Goal: Register for event/course: Register for event/course

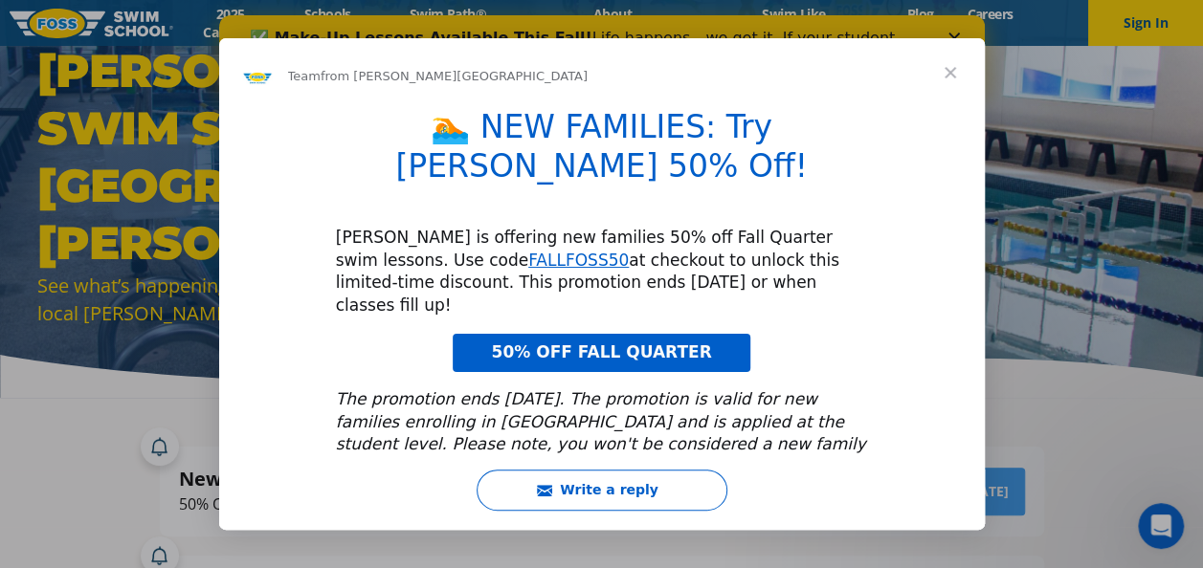
click at [950, 69] on span "Close" at bounding box center [950, 72] width 69 height 69
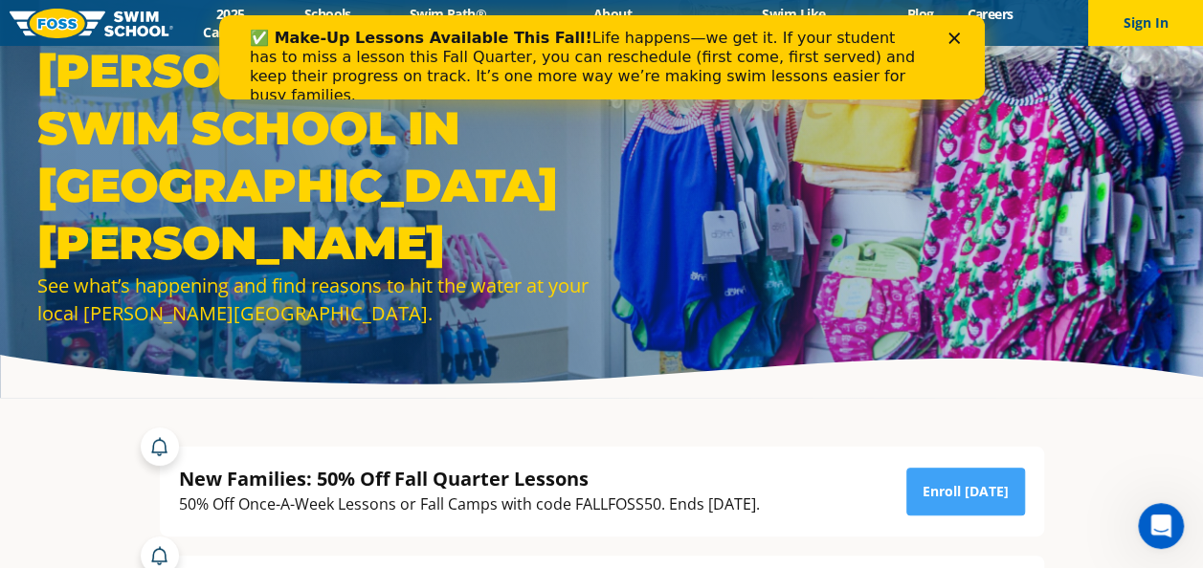
click at [812, 54] on div "✅ Make-Up Lessons Available This Fall! Life happens—we get it. If your student …" at bounding box center [586, 67] width 674 height 77
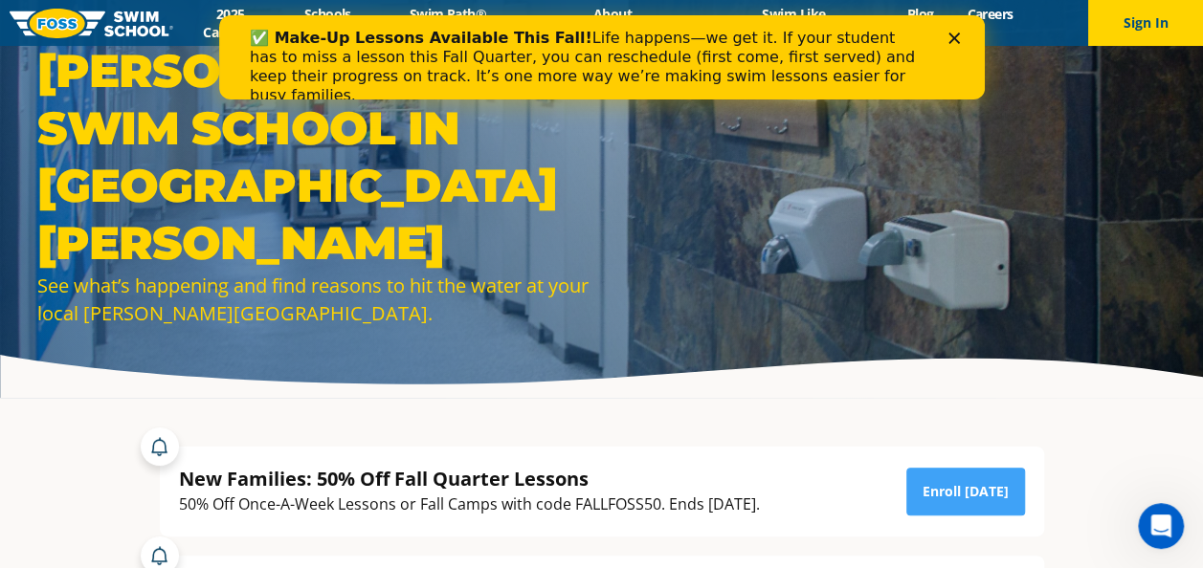
click at [960, 35] on div "Close" at bounding box center [956, 38] width 19 height 11
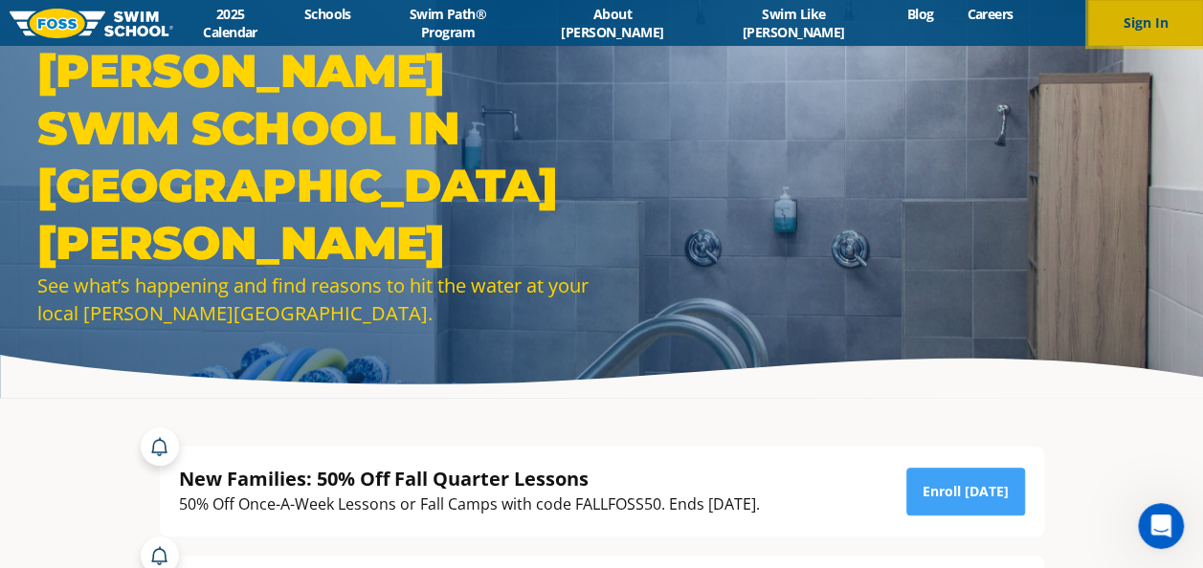
click at [1132, 22] on button "Sign In" at bounding box center [1145, 23] width 115 height 46
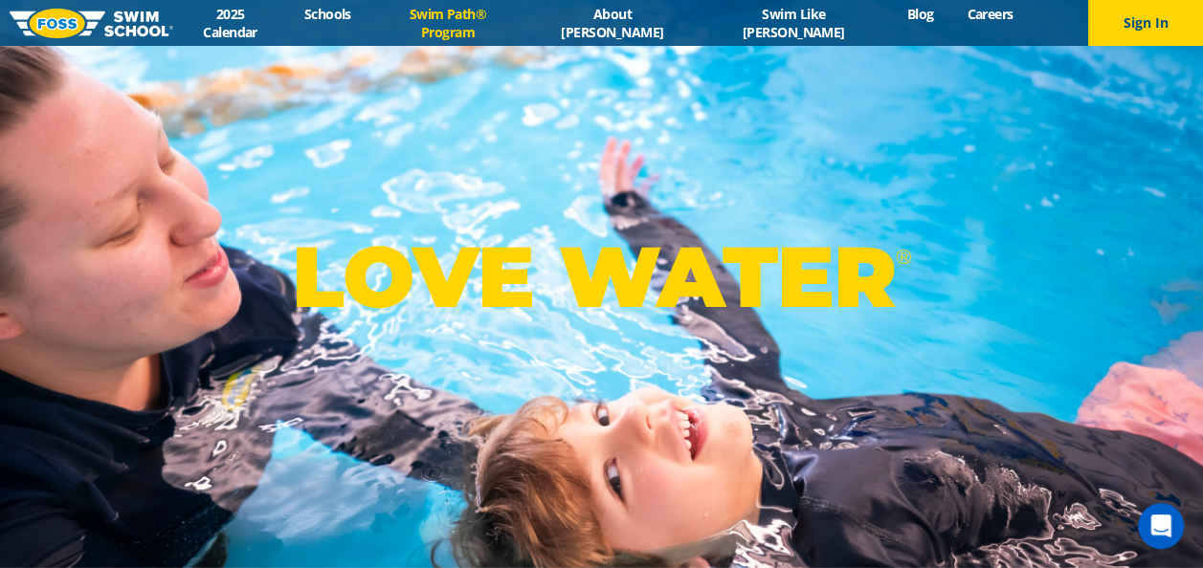
click at [527, 25] on link "Swim Path® Program" at bounding box center [447, 23] width 160 height 36
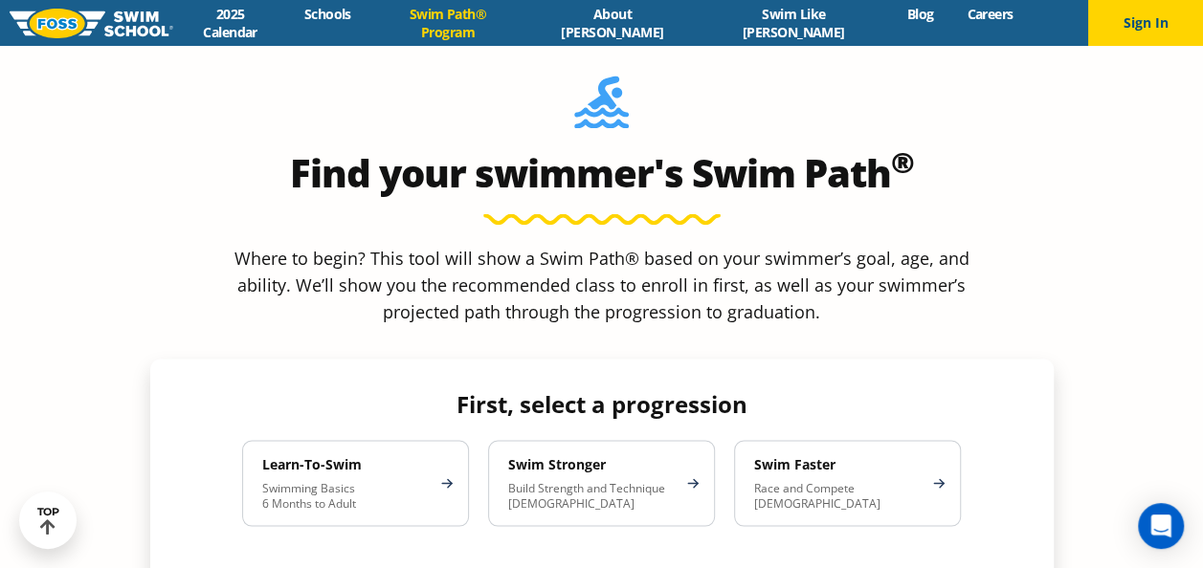
scroll to position [1619, 0]
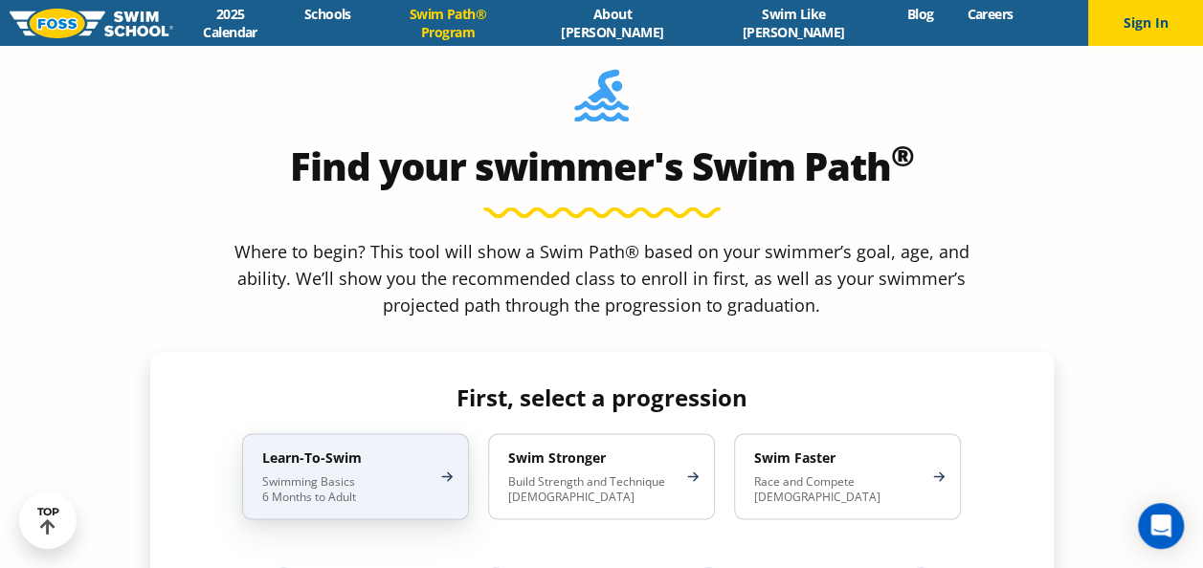
click at [408, 474] on p "Swimming Basics 6 Months to Adult" at bounding box center [345, 489] width 167 height 31
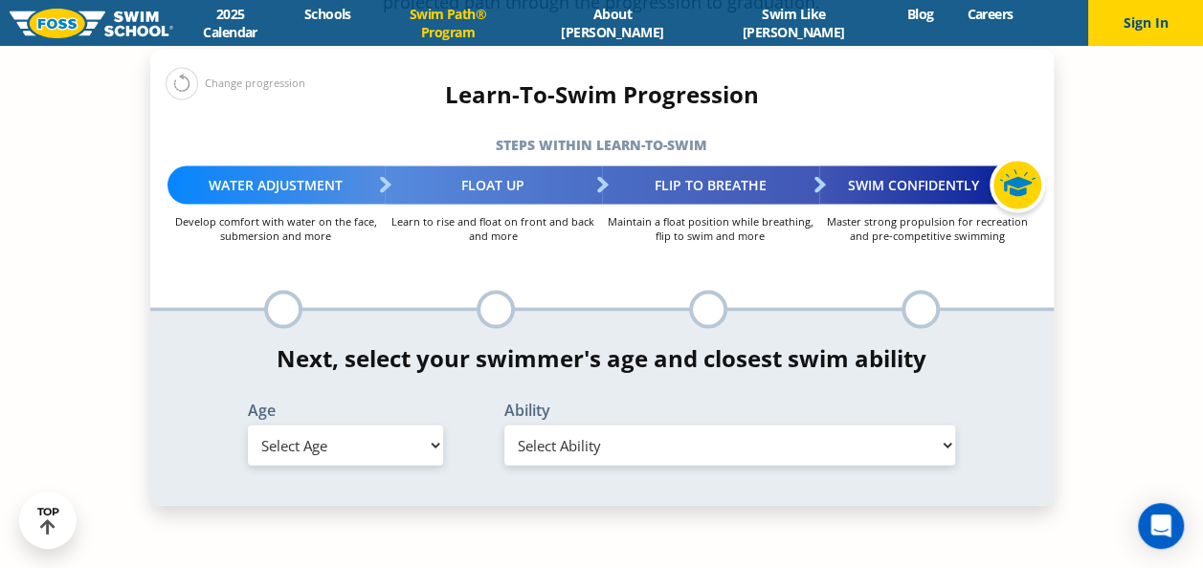
scroll to position [1914, 0]
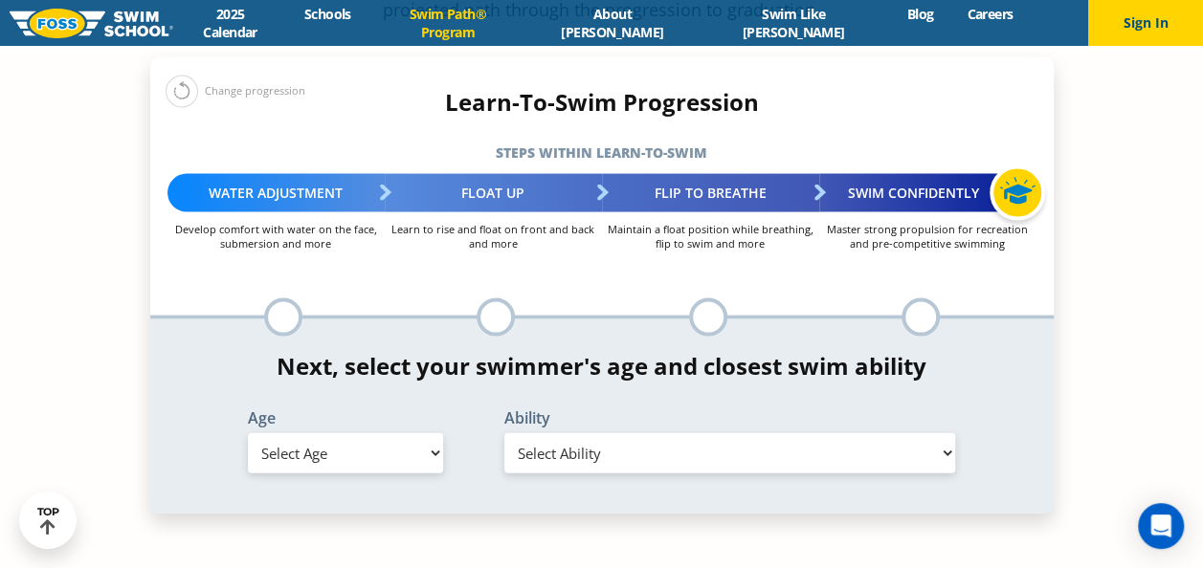
click at [411, 433] on select "Select Age [DEMOGRAPHIC_DATA] months - 1 year 1 year 2 years 3 years 4 years 5 …" at bounding box center [345, 453] width 195 height 40
select select "adult-18-years-"
click at [248, 433] on select "Select Age [DEMOGRAPHIC_DATA] months - 1 year 1 year 2 years 3 years 4 years 5 …" at bounding box center [345, 453] width 195 height 40
click at [546, 433] on select "Select Ability First in-water experience When in the water reliant on a life ja…" at bounding box center [730, 453] width 452 height 40
select select "adult-18-years--when-in-the-water-reliant-on-a-life-jacket-or-floatation-device"
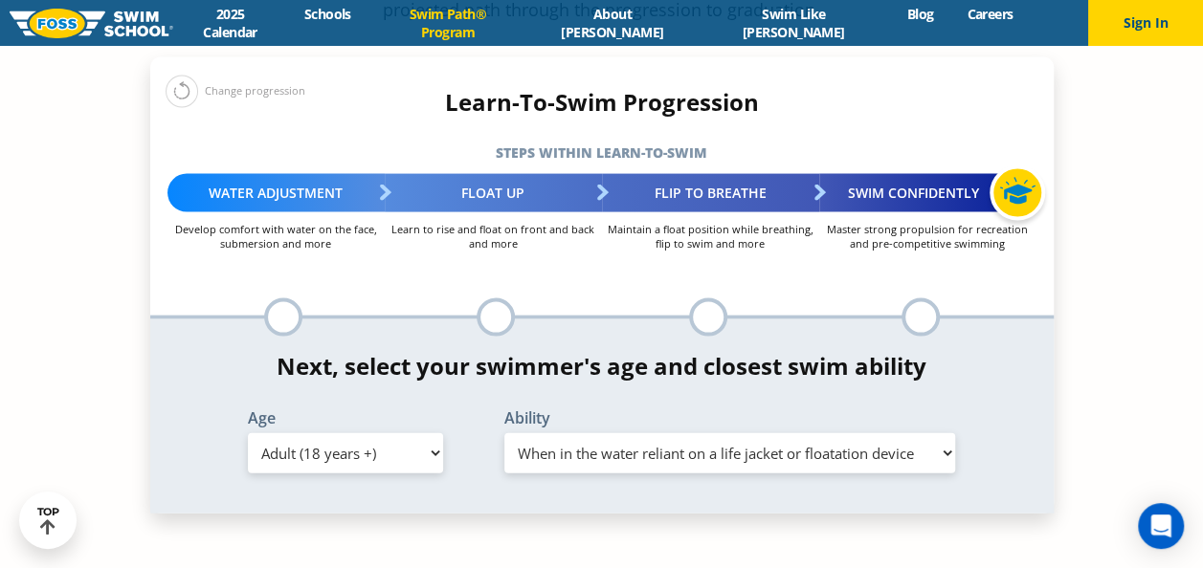
click at [504, 433] on select "Select Ability First in-water experience When in the water reliant on a life ja…" at bounding box center [730, 453] width 452 height 40
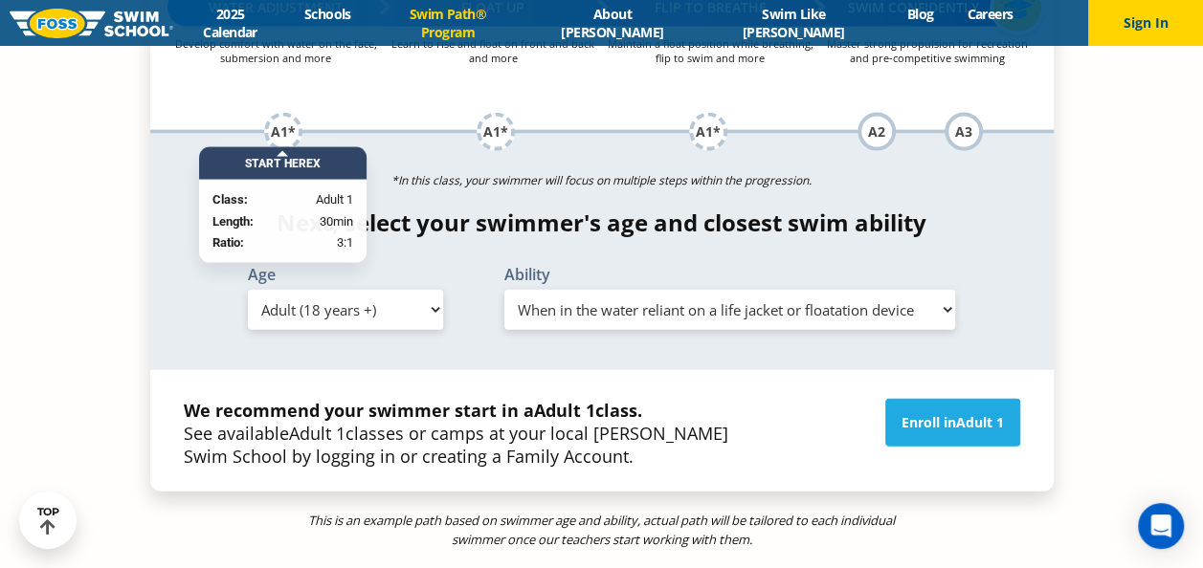
scroll to position [2092, 0]
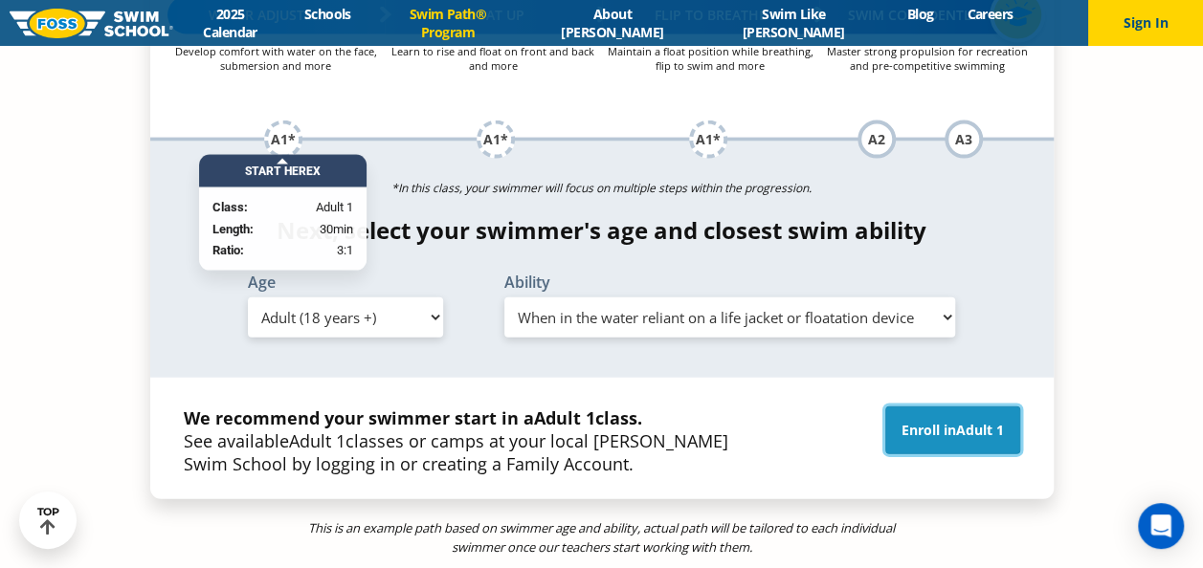
click at [954, 407] on link "Enroll in Adult 1" at bounding box center [952, 431] width 135 height 48
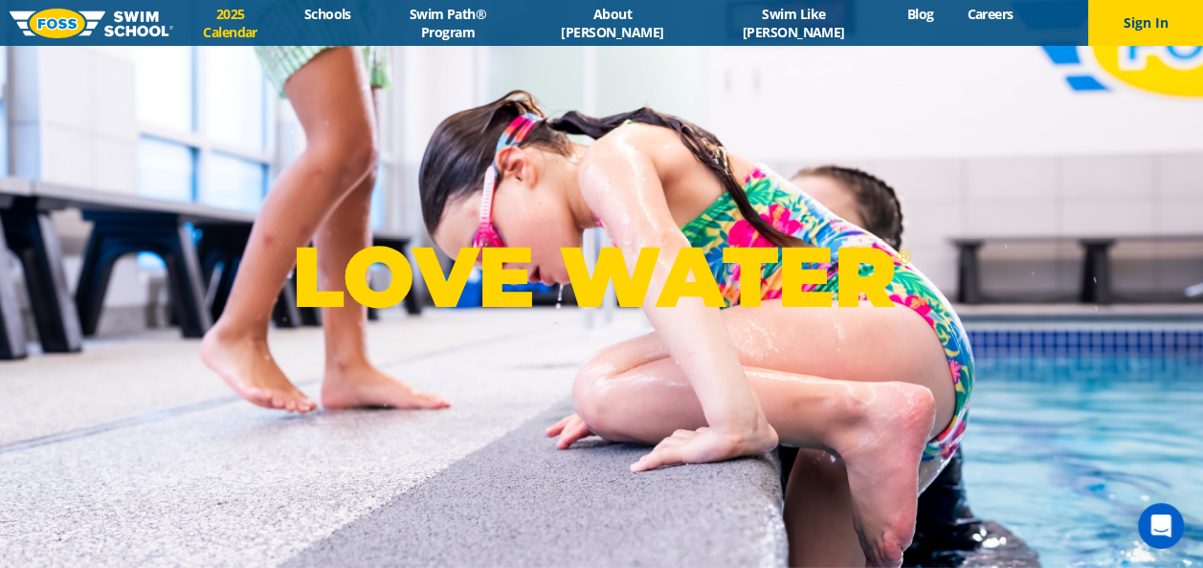
click at [287, 27] on link "2025 Calendar" at bounding box center [230, 23] width 114 height 36
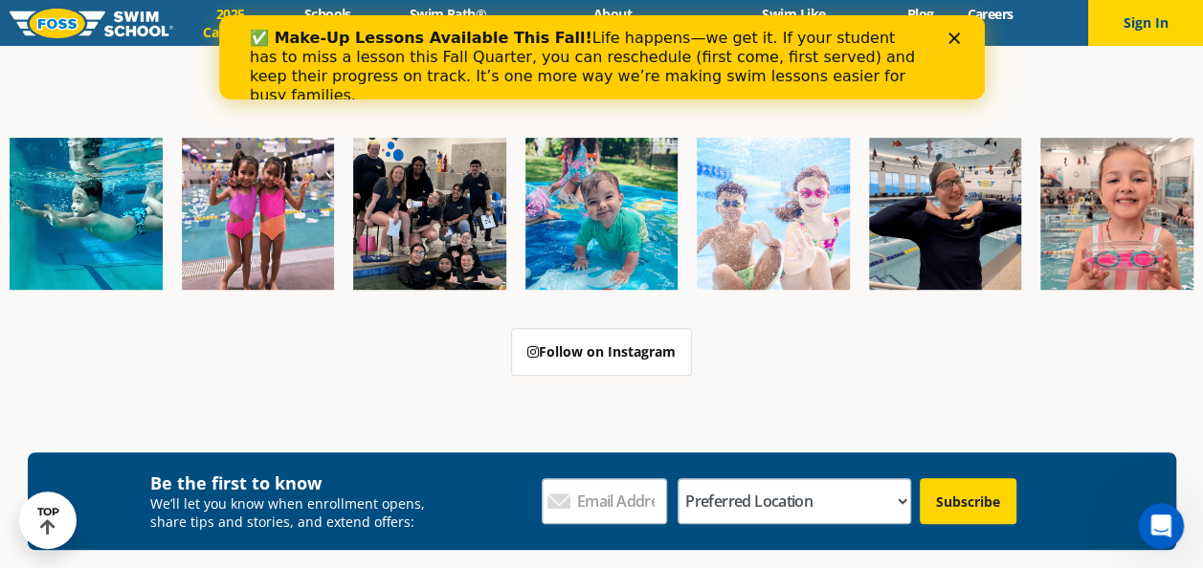
scroll to position [4021, 0]
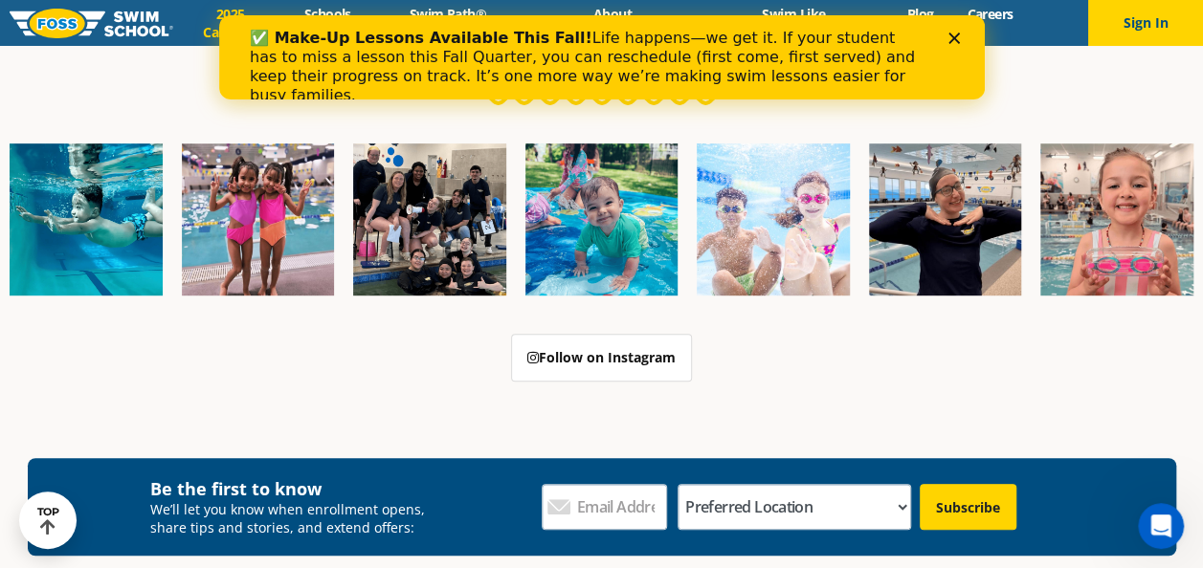
click at [948, 31] on div "✅ Make-Up Lessons Available This Fall! Life happens—we get it. If your student …" at bounding box center [601, 67] width 704 height 88
click at [952, 36] on polygon "Close" at bounding box center [952, 38] width 11 height 11
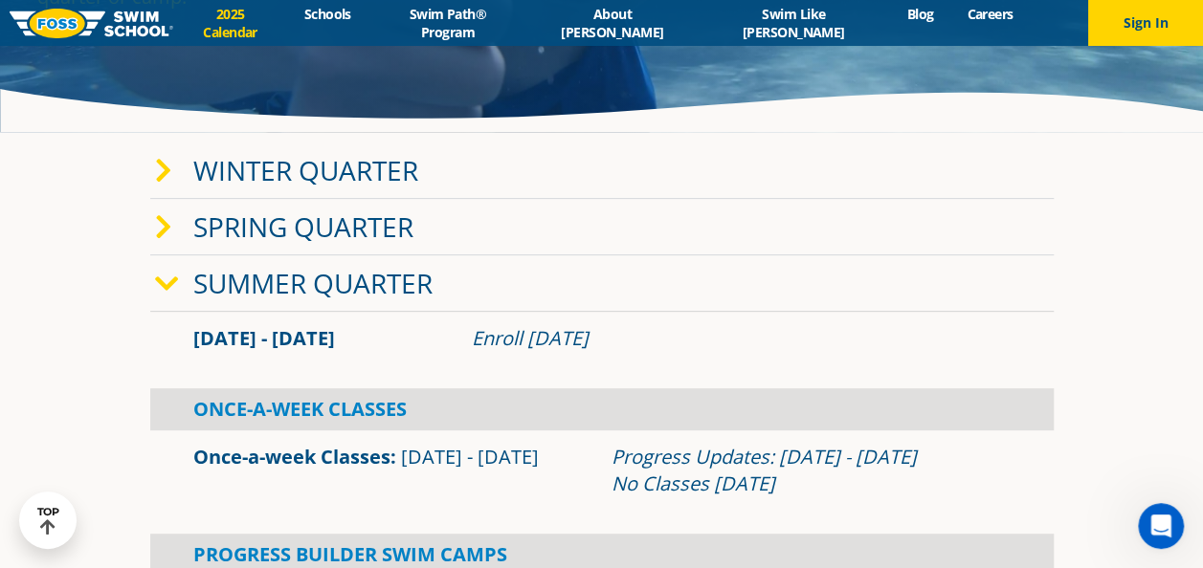
scroll to position [235, 0]
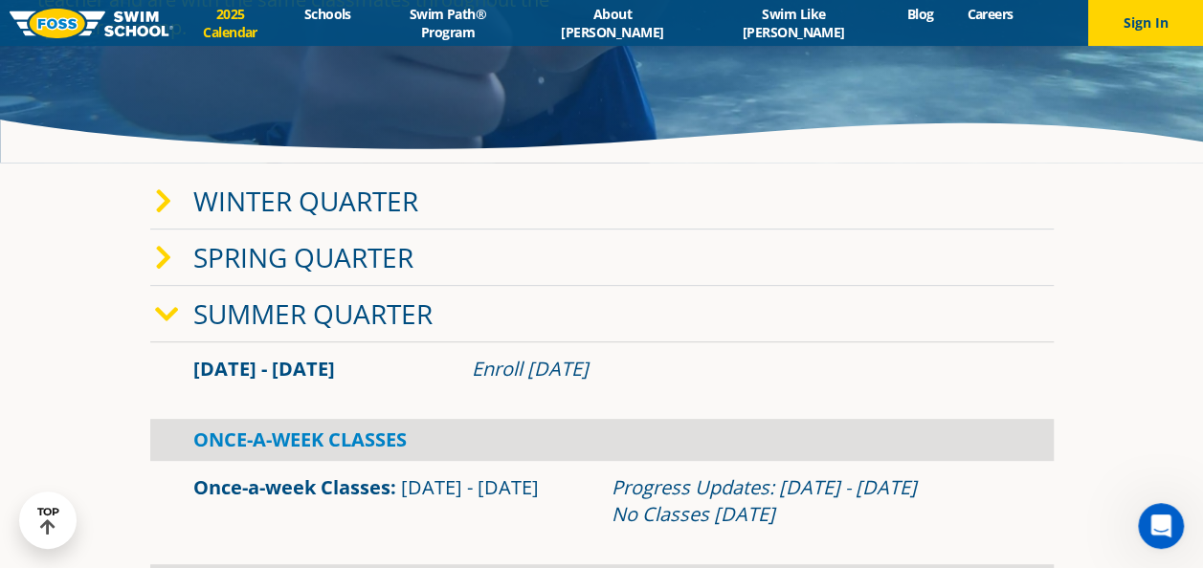
click at [534, 36] on div "Menu 2025 Calendar Schools Swim Path® Program About [PERSON_NAME] Swim Like [PE…" at bounding box center [601, 23] width 1203 height 46
click at [523, 14] on link "Swim Path® Program" at bounding box center [447, 23] width 160 height 36
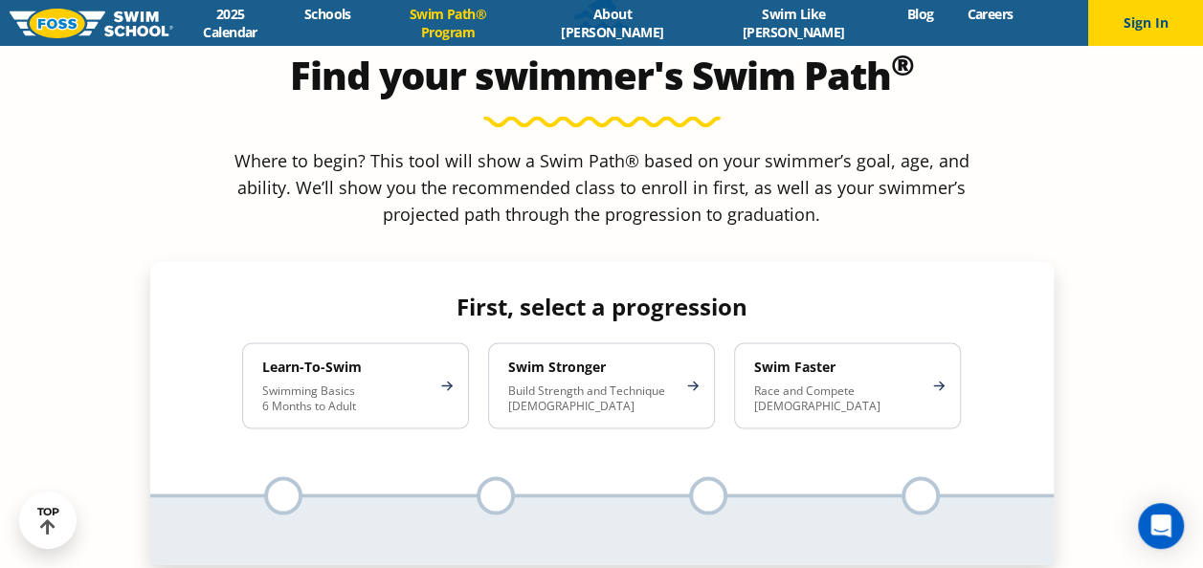
scroll to position [1733, 0]
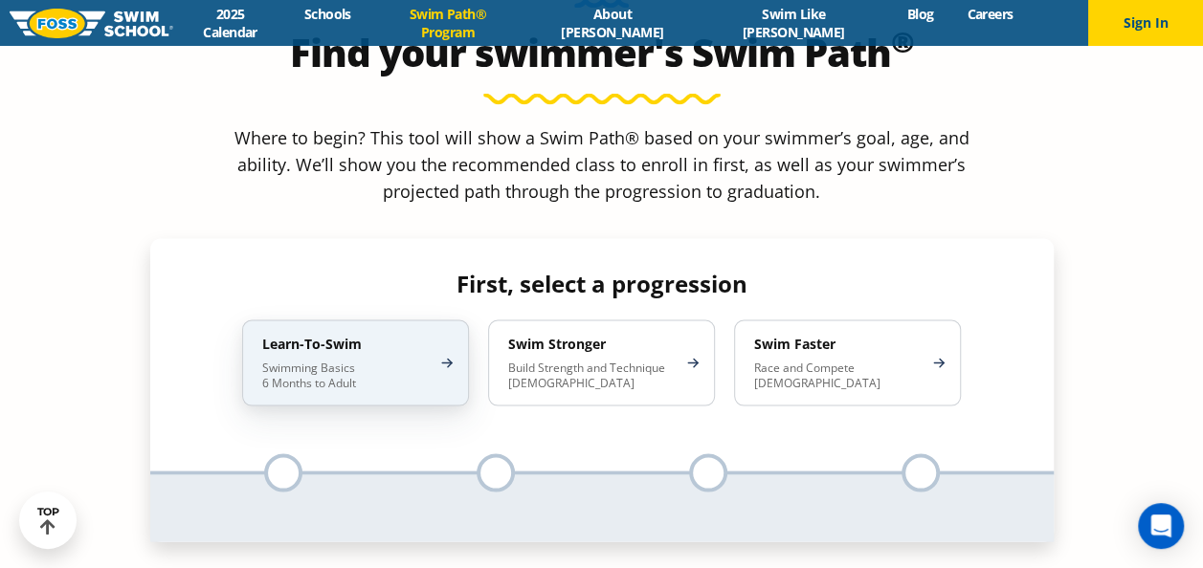
click at [392, 335] on h4 "Learn-To-Swim" at bounding box center [345, 343] width 167 height 17
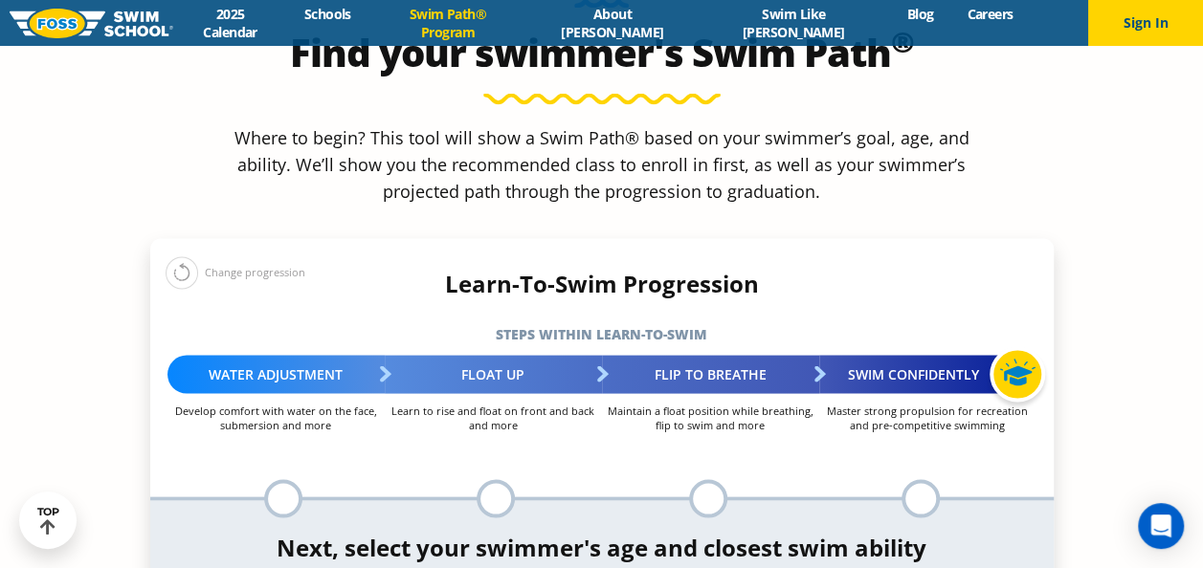
select select "adult-18-years-"
select select "adult-18-years--when-in-the-water-reliant-on-a-life-jacket-or-floatation-device"
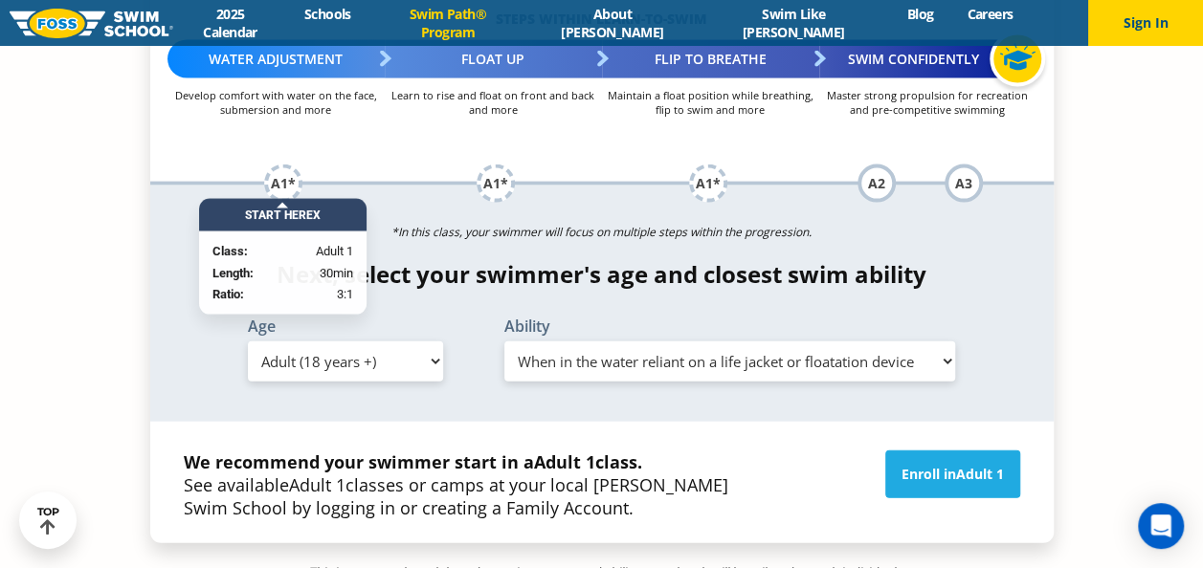
scroll to position [2072, 0]
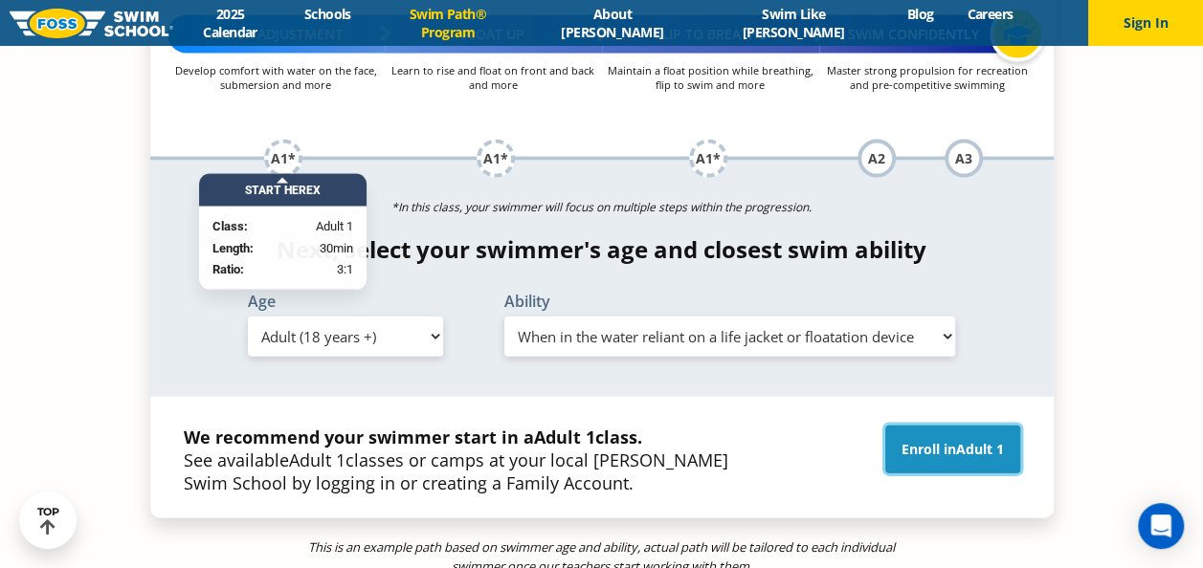
click at [960, 440] on span "Adult 1" at bounding box center [980, 449] width 48 height 18
